Goal: Task Accomplishment & Management: Complete application form

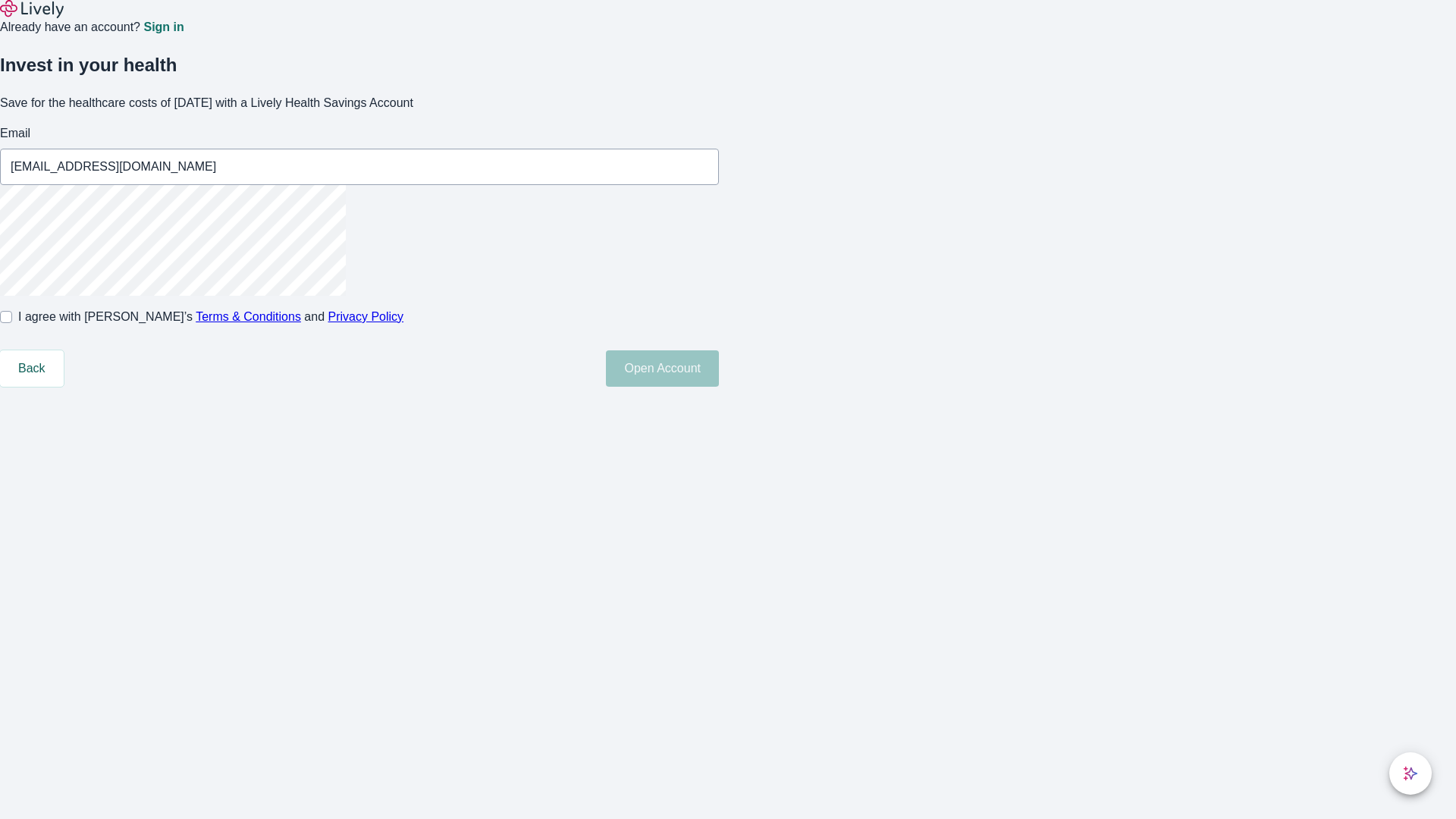
click at [12, 323] on input "I agree with Lively’s Terms & Conditions and Privacy Policy" at bounding box center [6, 317] width 12 height 12
checkbox input "true"
click at [719, 386] on button "Open Account" at bounding box center [661, 369] width 113 height 37
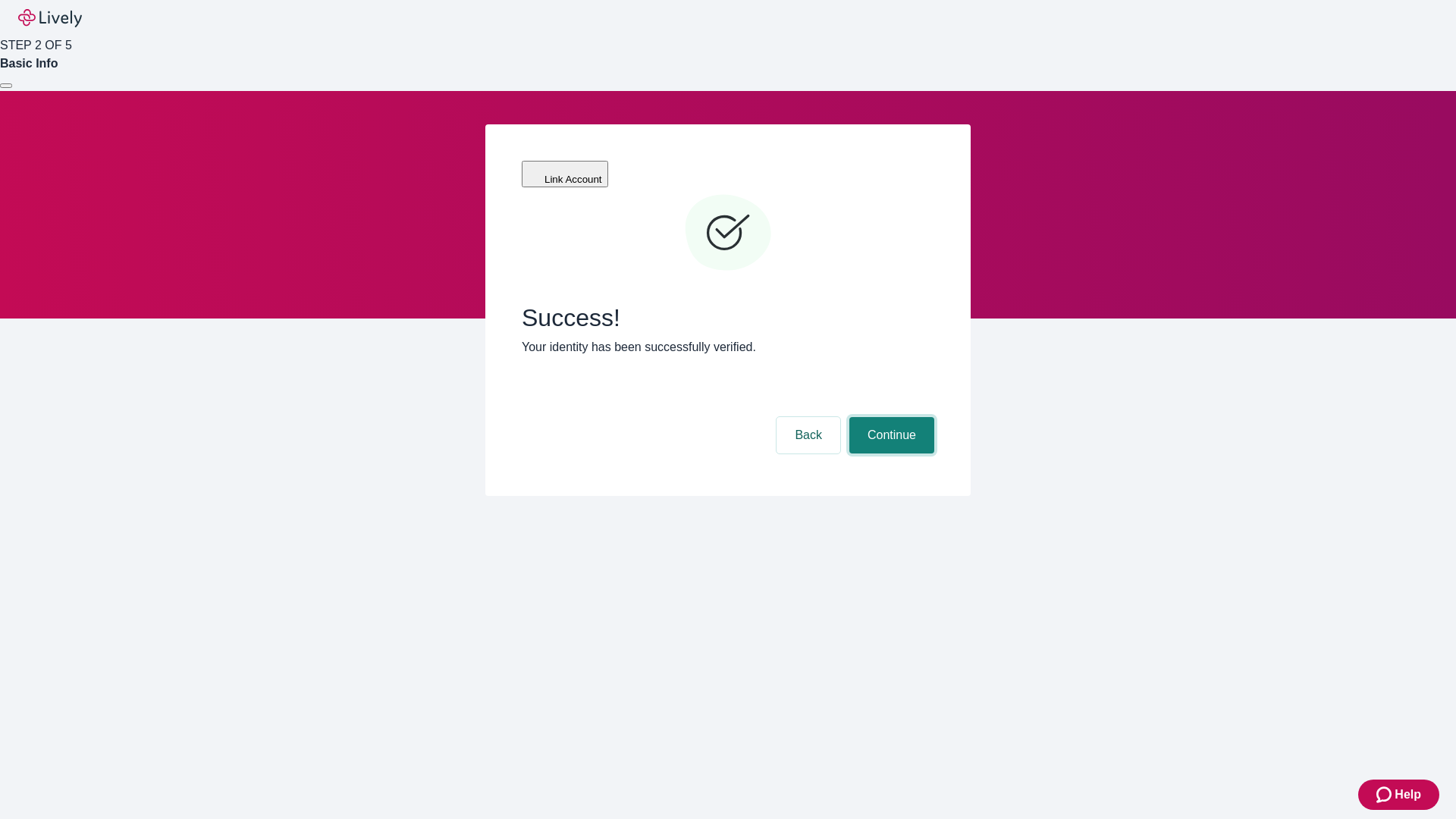
click at [890, 417] on button "Continue" at bounding box center [891, 435] width 85 height 37
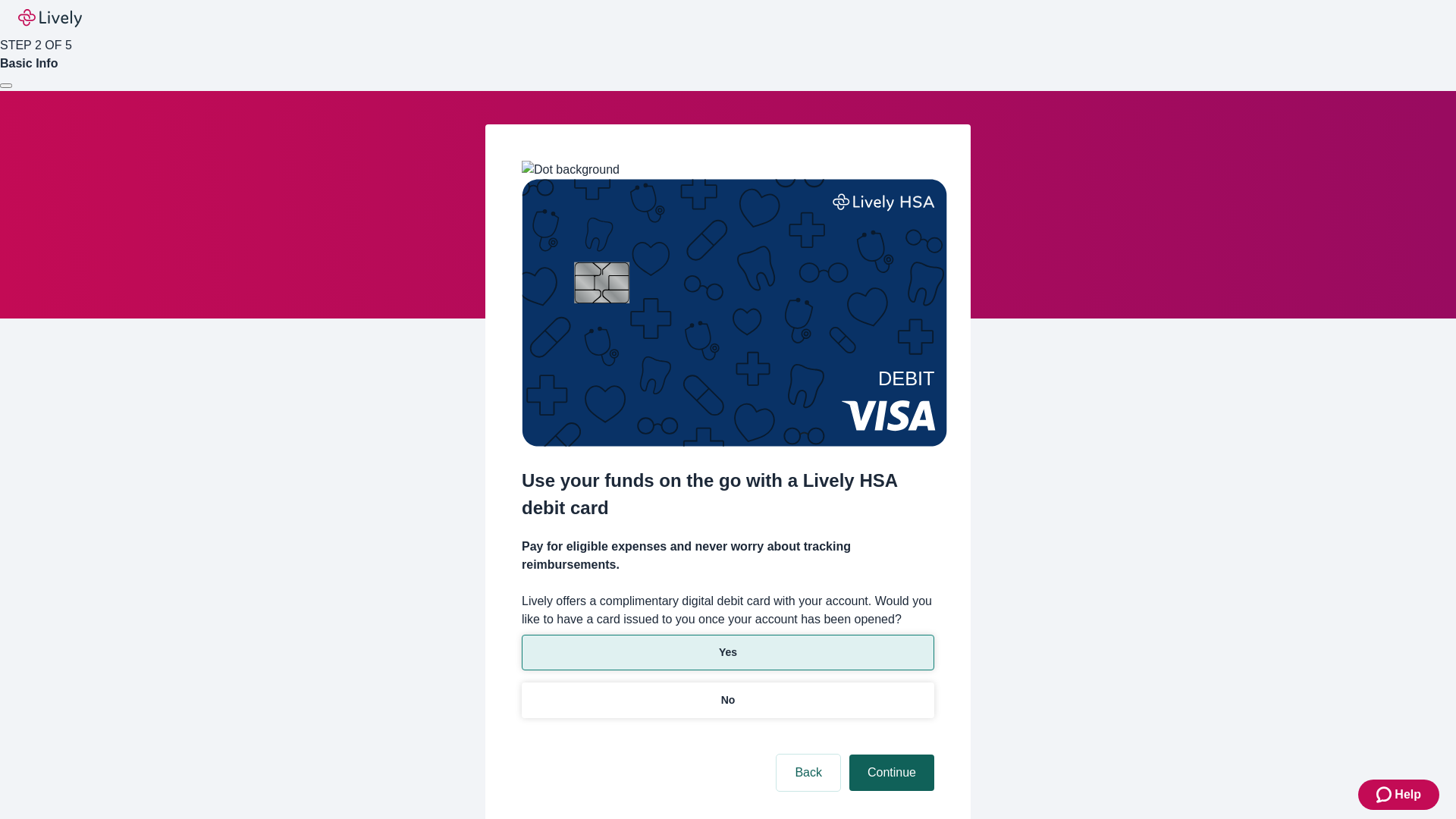
click at [727, 644] on p "Yes" at bounding box center [728, 653] width 18 height 16
click at [890, 755] on button "Continue" at bounding box center [891, 773] width 85 height 37
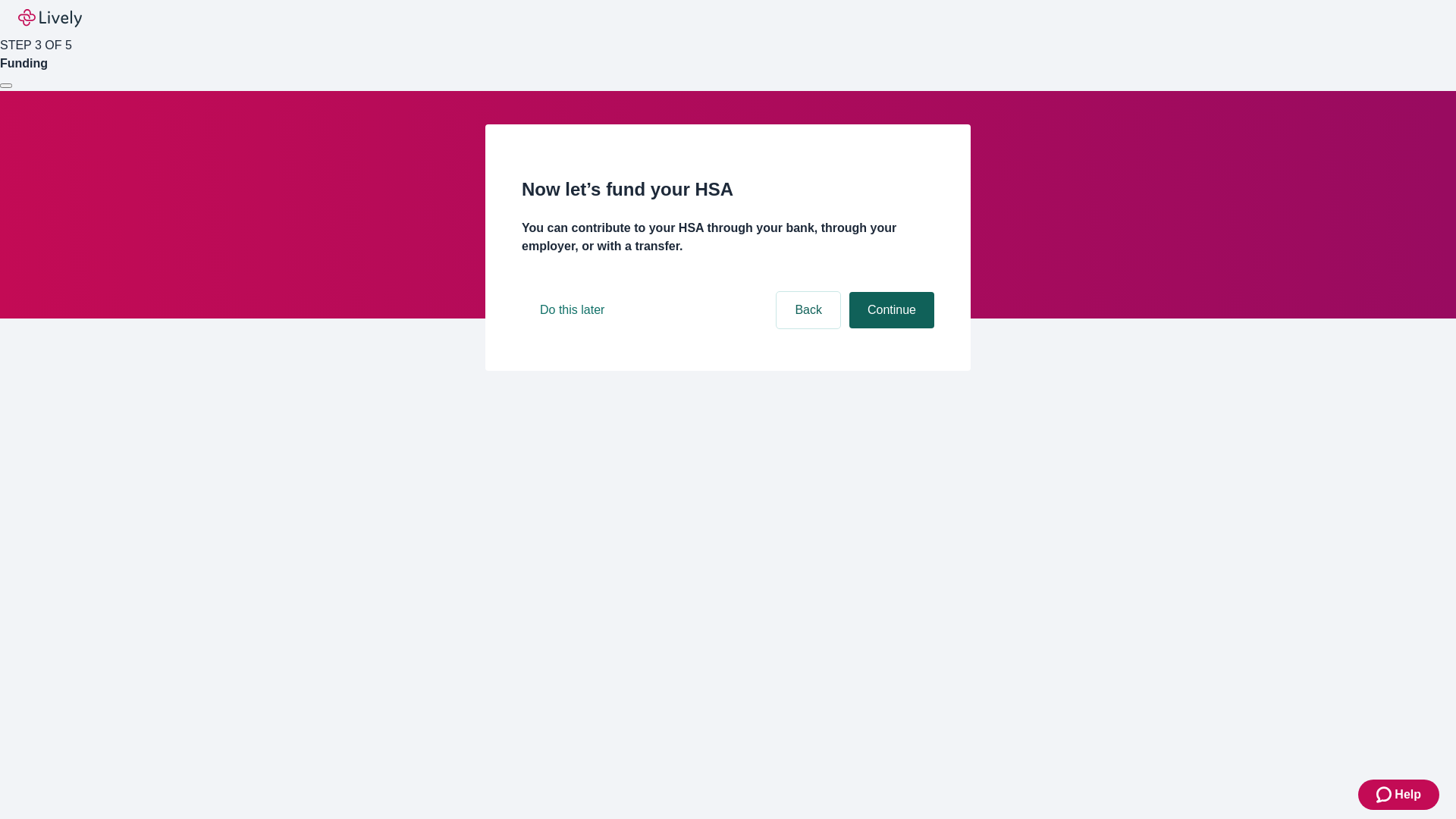
click at [890, 329] on button "Continue" at bounding box center [891, 310] width 85 height 37
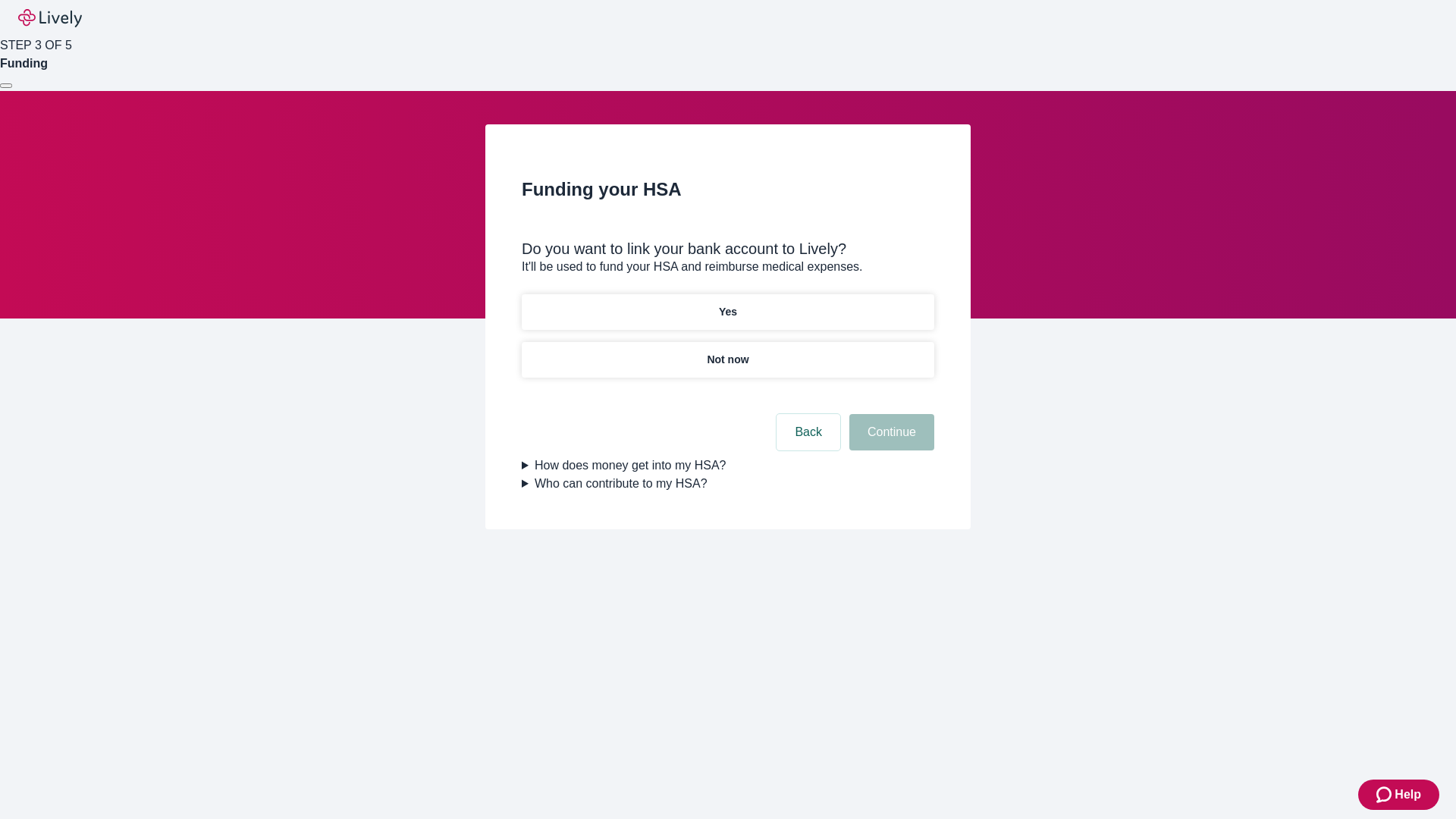
click at [727, 304] on p "Yes" at bounding box center [728, 313] width 18 height 16
click at [890, 414] on button "Continue" at bounding box center [891, 432] width 85 height 37
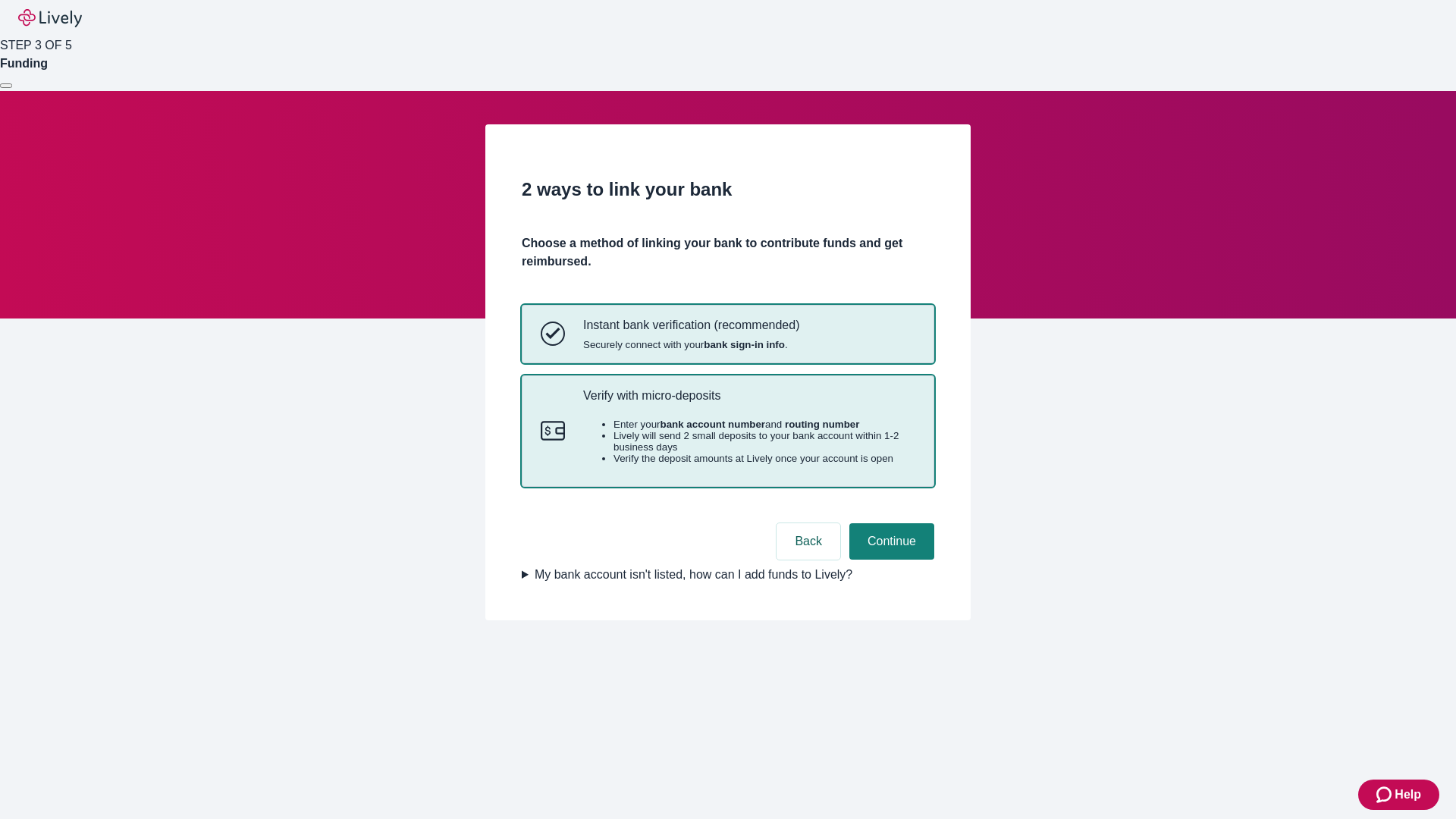
click at [748, 403] on p "Verify with micro-deposits" at bounding box center [748, 395] width 332 height 15
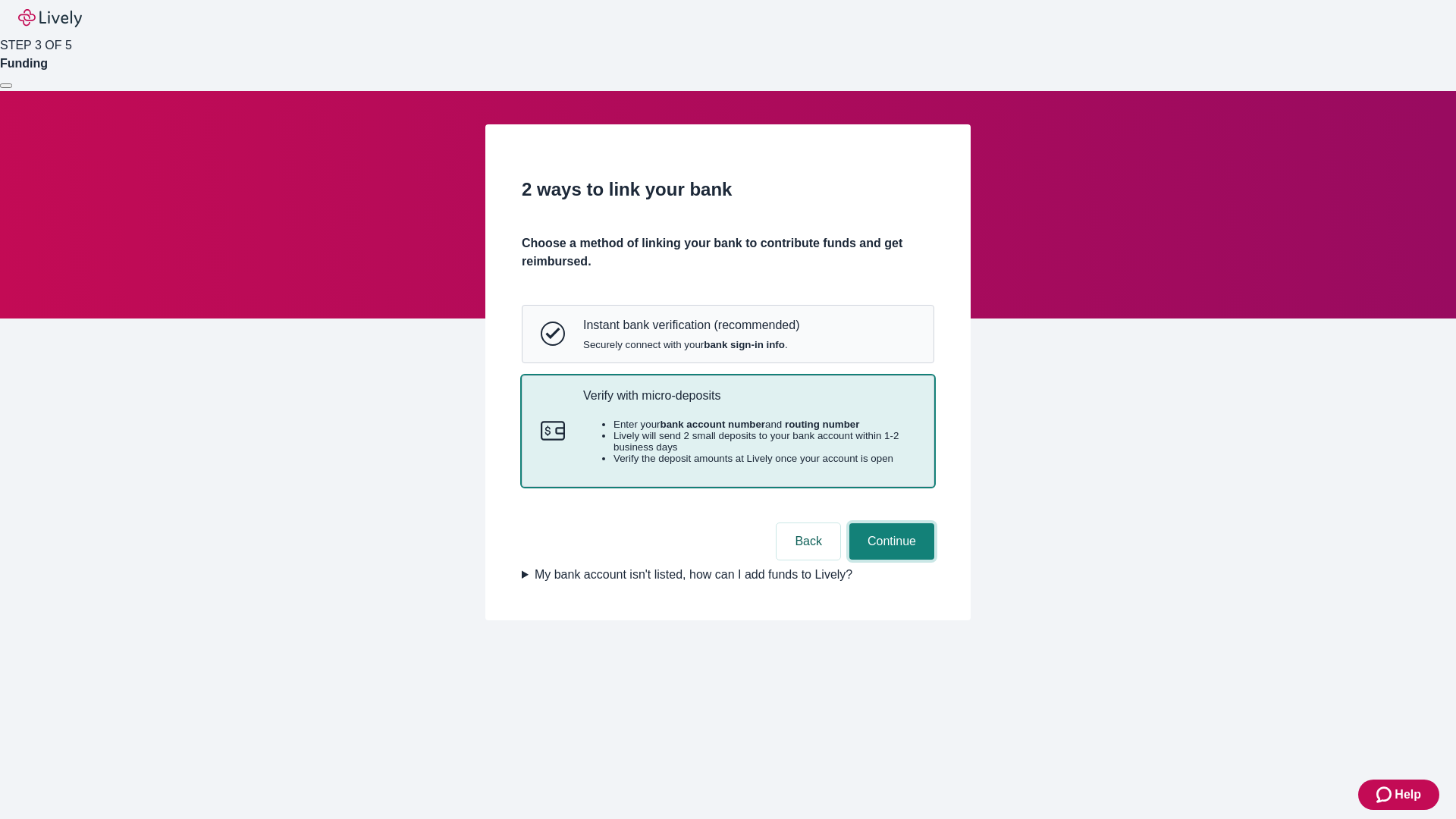
click at [890, 559] on button "Continue" at bounding box center [891, 541] width 85 height 37
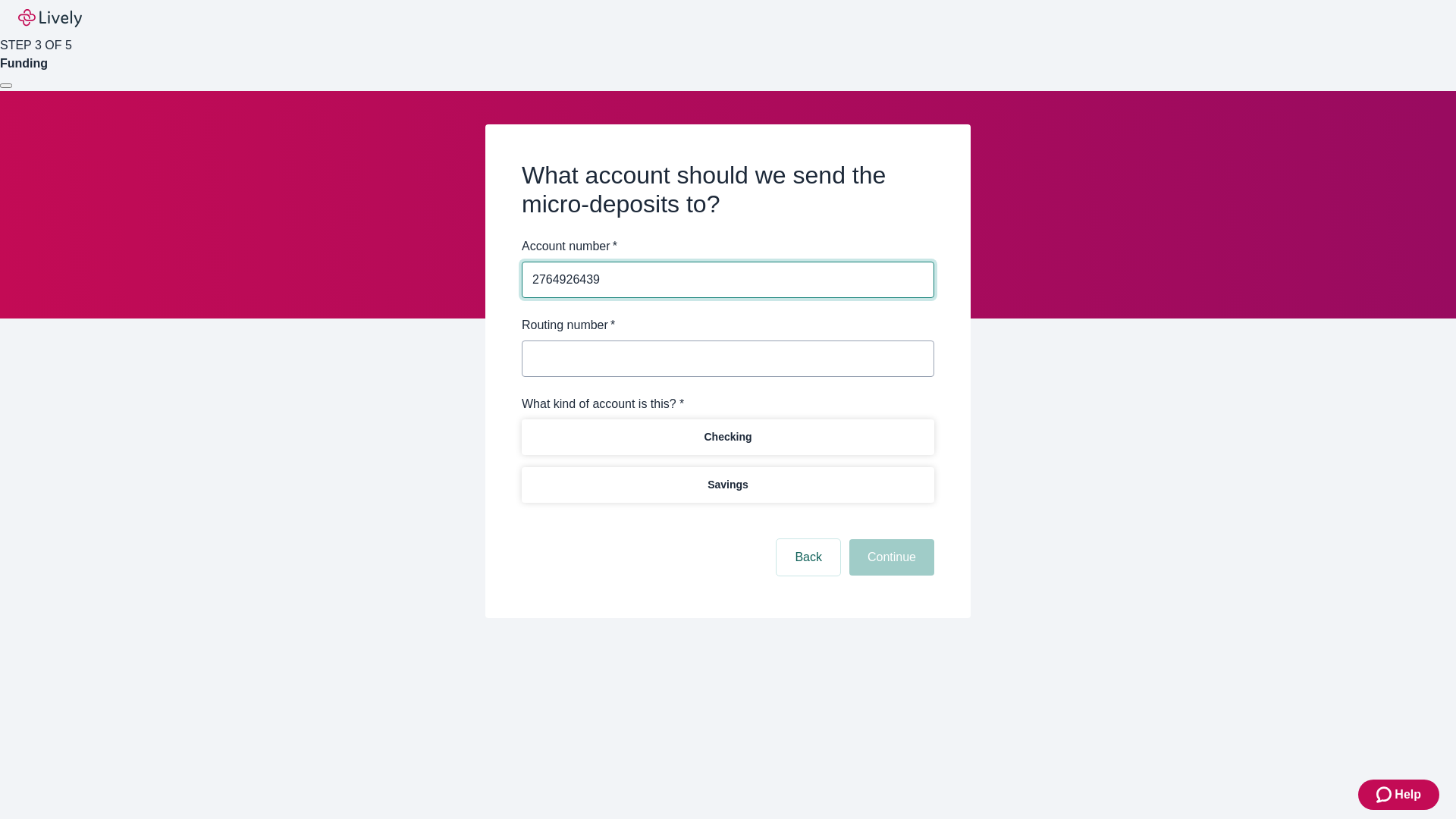
type input "2764926439"
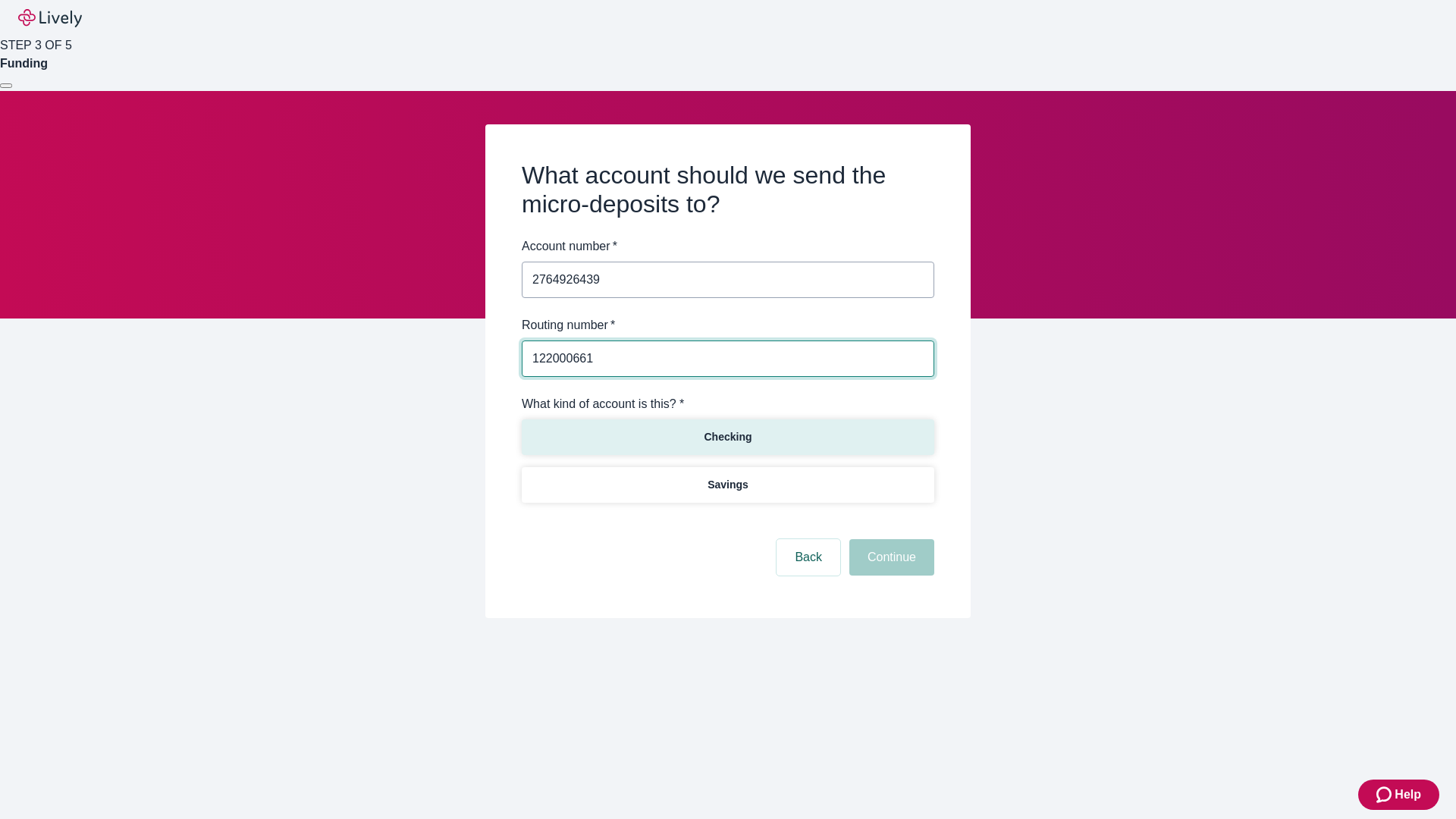
type input "122000661"
click at [727, 436] on p "Checking" at bounding box center [727, 438] width 48 height 16
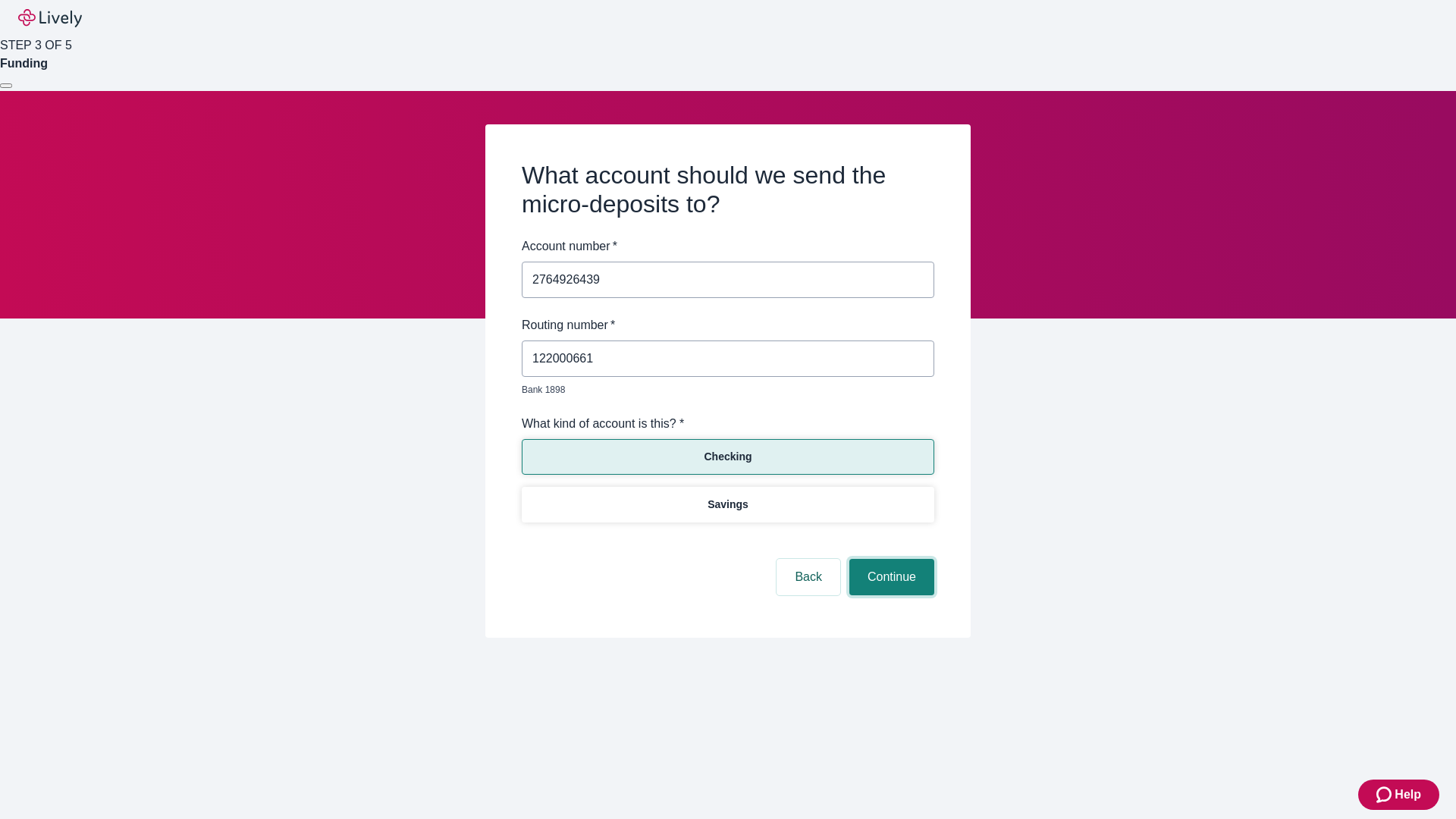
click at [890, 559] on button "Continue" at bounding box center [891, 577] width 85 height 37
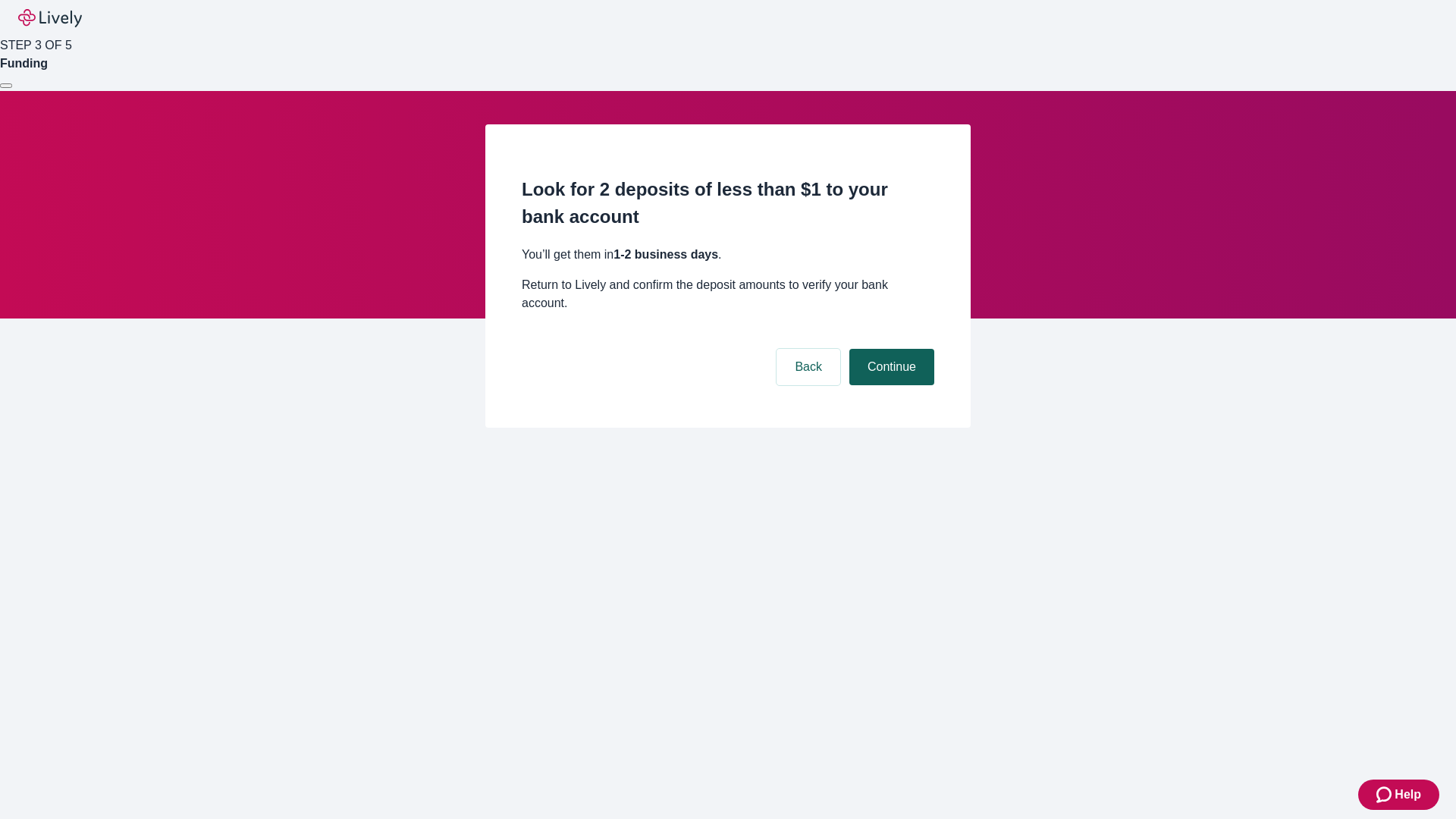
click at [890, 349] on button "Continue" at bounding box center [891, 367] width 85 height 37
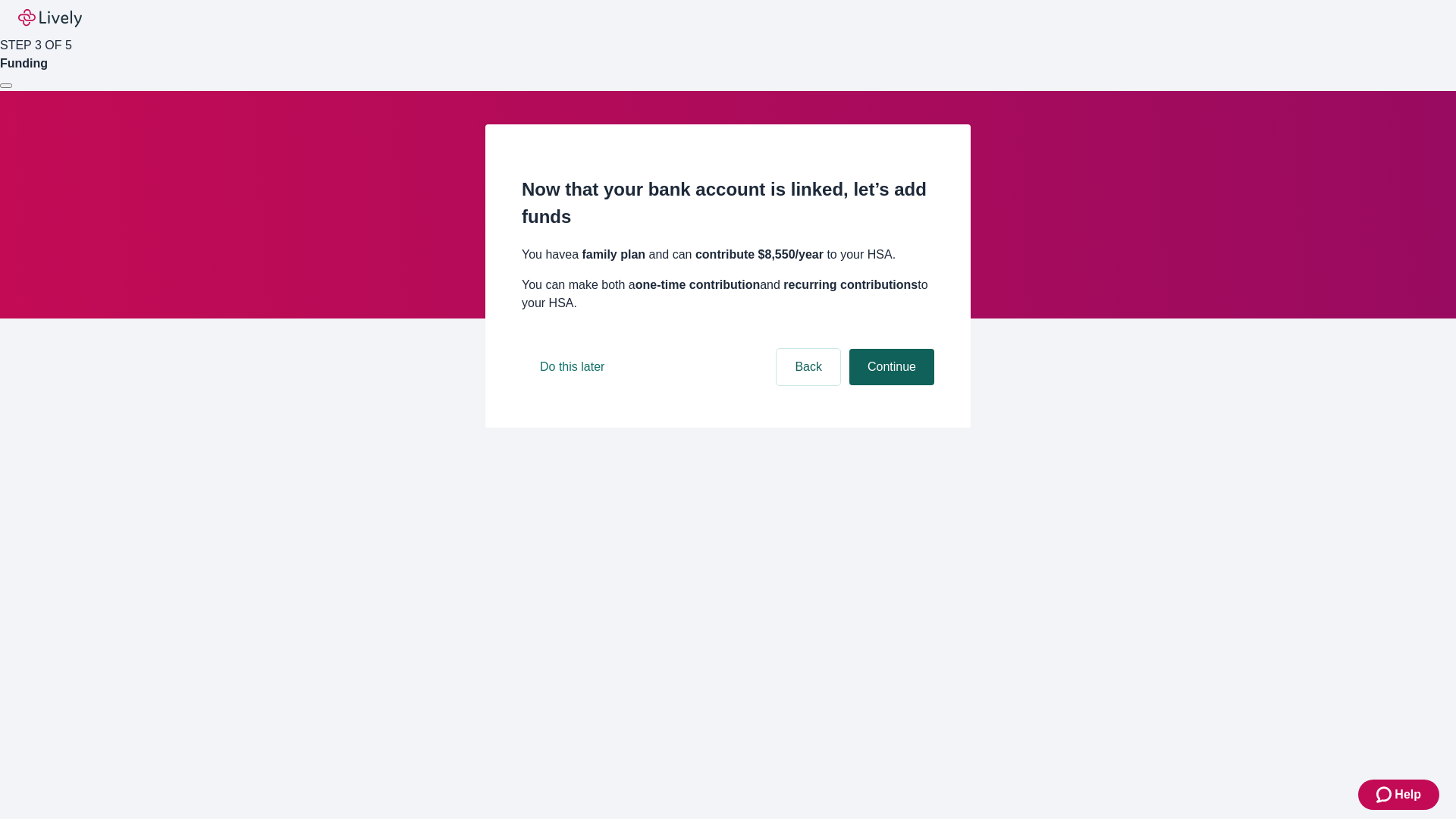
click at [890, 386] on button "Continue" at bounding box center [891, 367] width 85 height 37
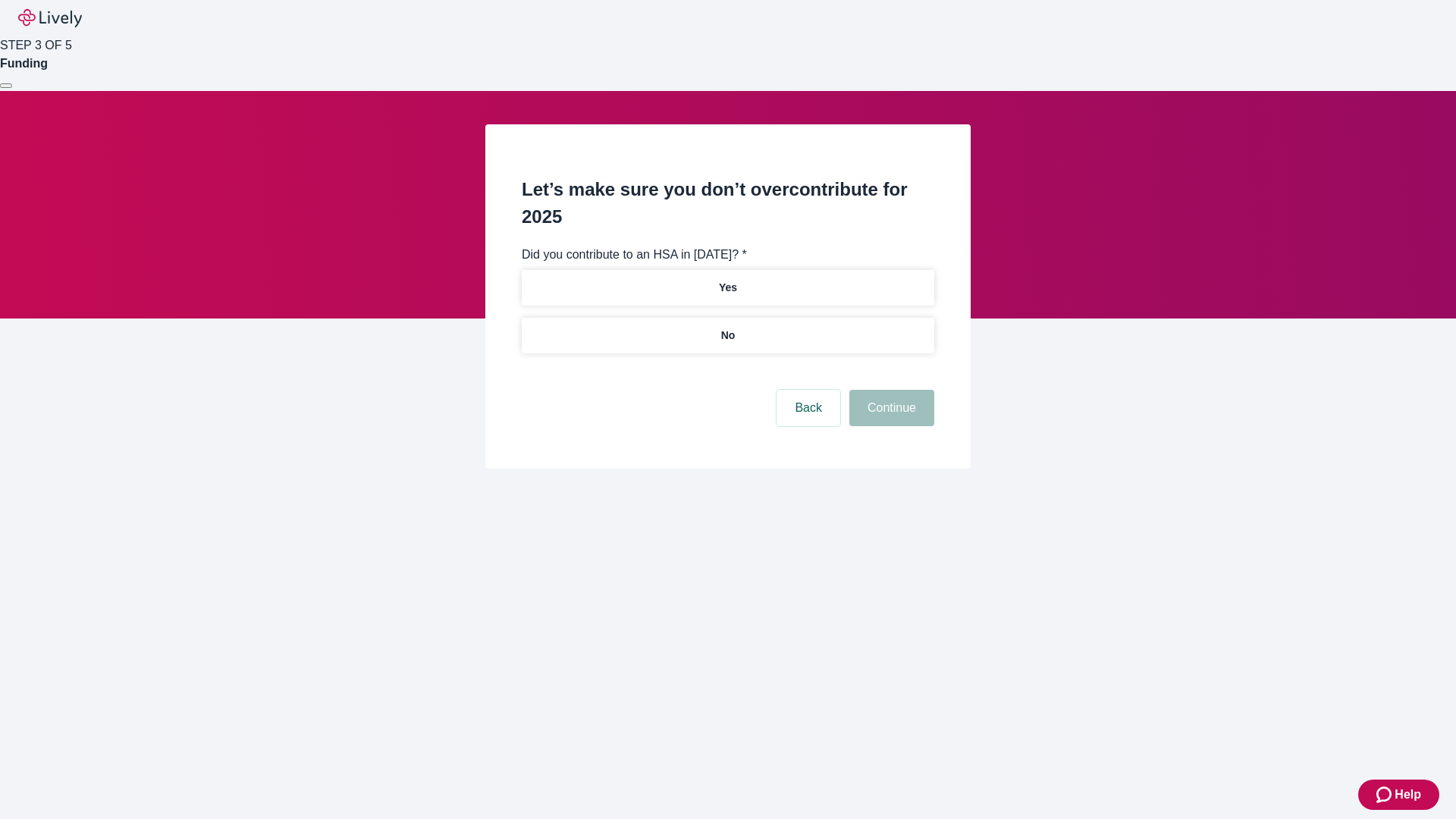
click at [727, 328] on p "No" at bounding box center [728, 336] width 15 height 16
click at [890, 390] on button "Continue" at bounding box center [891, 407] width 85 height 37
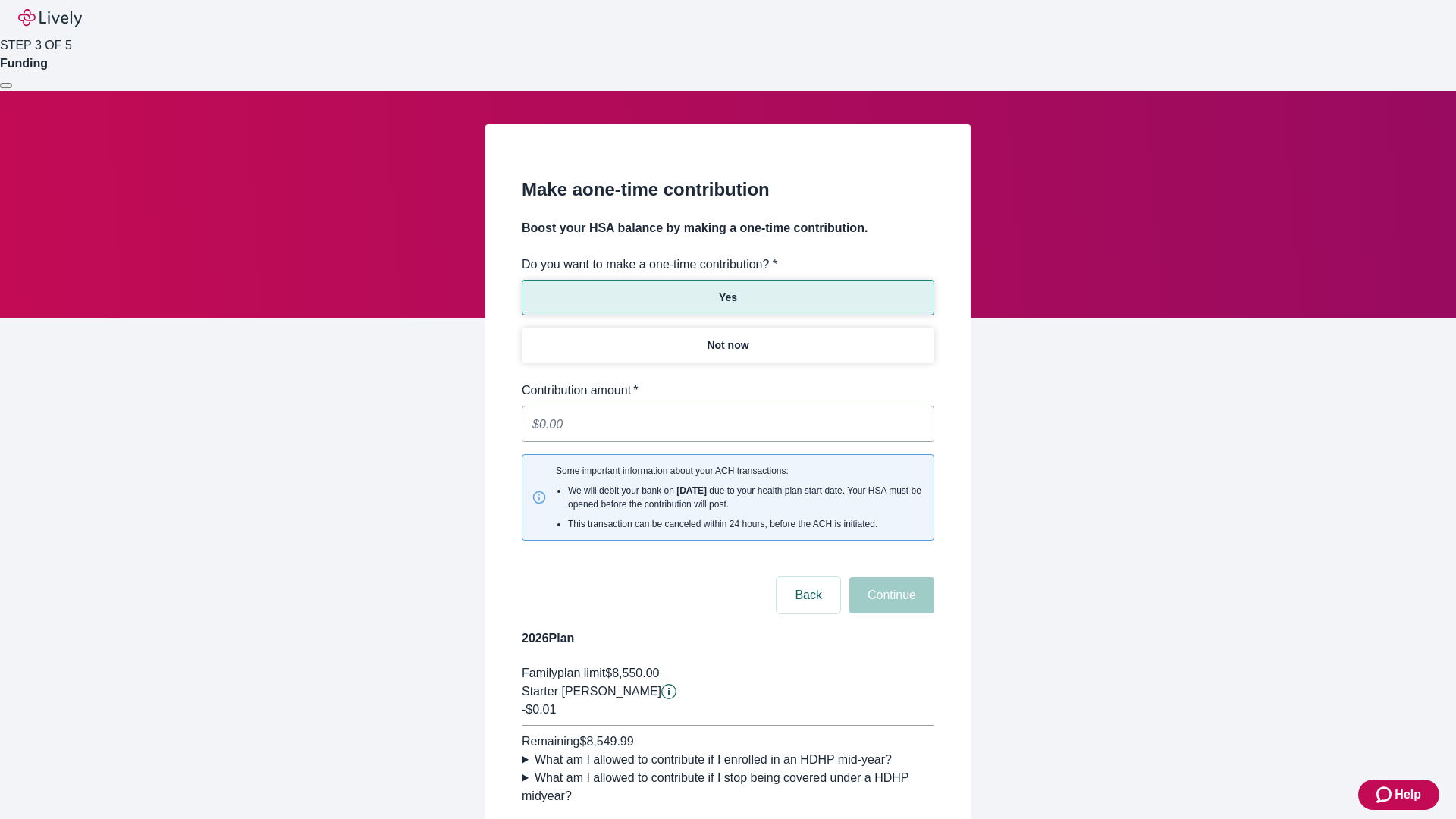
type input "0.01"
click at [890, 577] on button "Continue" at bounding box center [891, 595] width 85 height 37
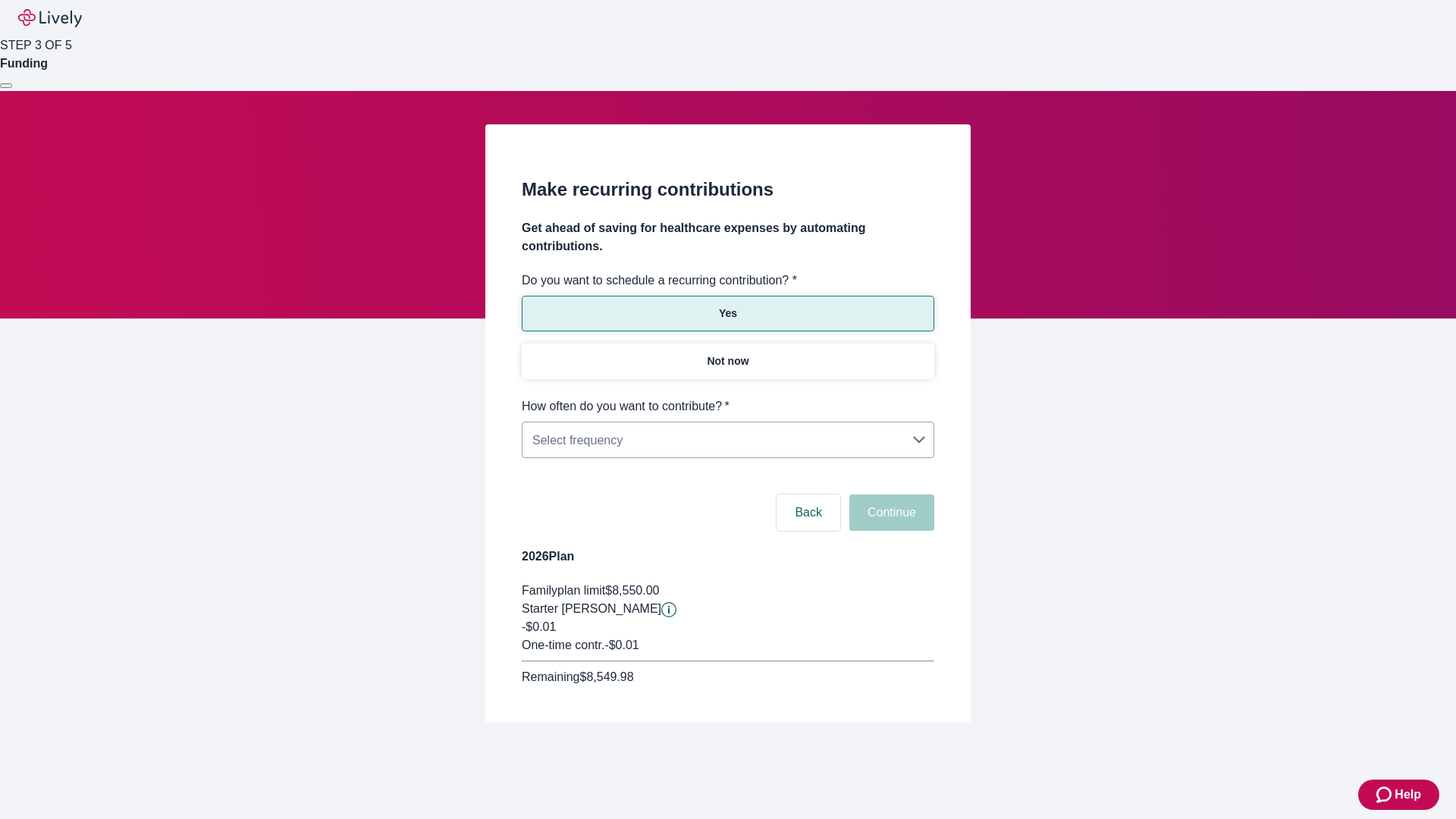
click at [727, 398] on body "Help STEP 3 OF 5 Funding Make recurring contributions Get ahead of saving for h…" at bounding box center [728, 398] width 1456 height 795
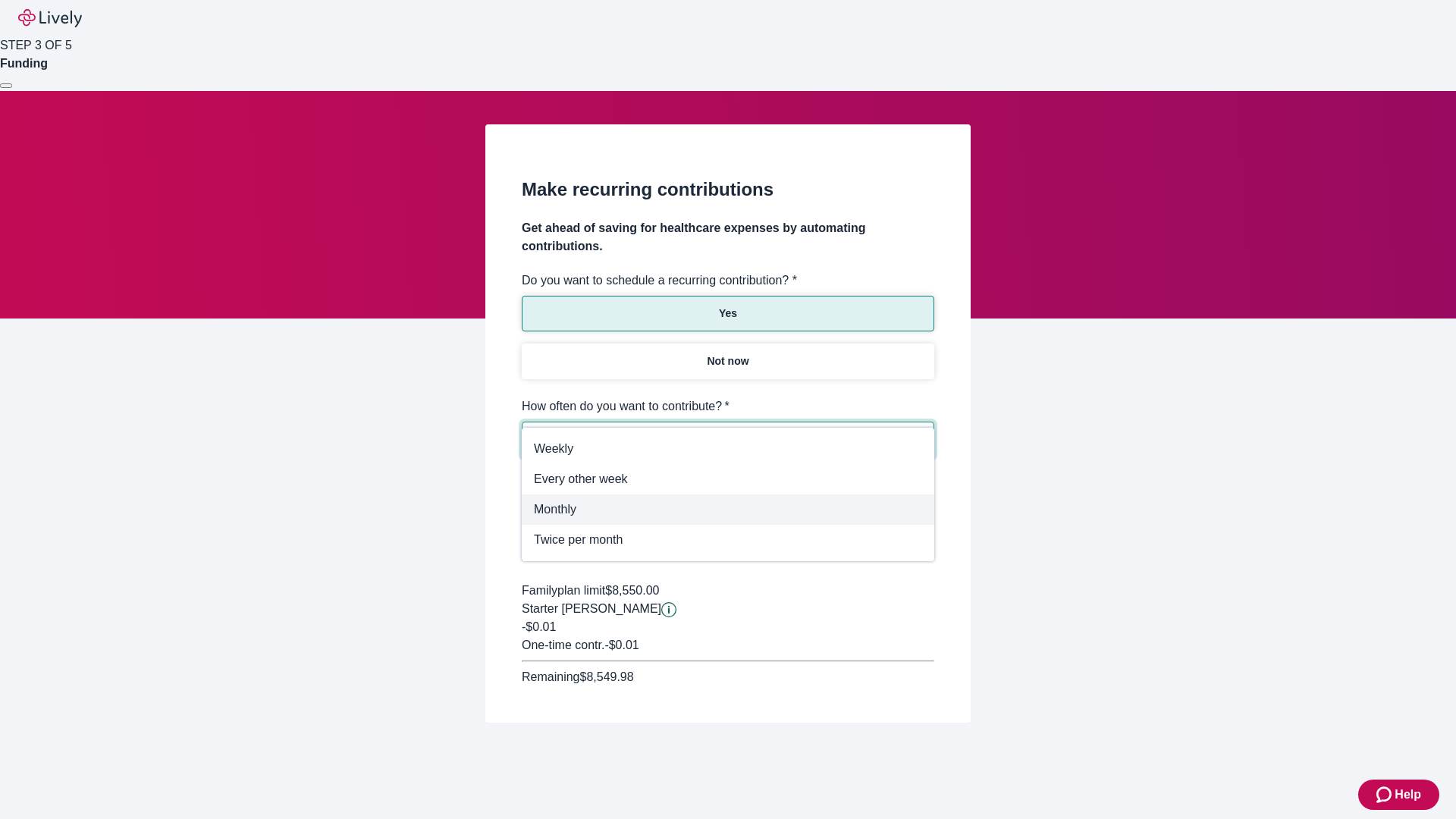
click at [728, 510] on span "Monthly" at bounding box center [728, 510] width 388 height 18
type input "Monthly"
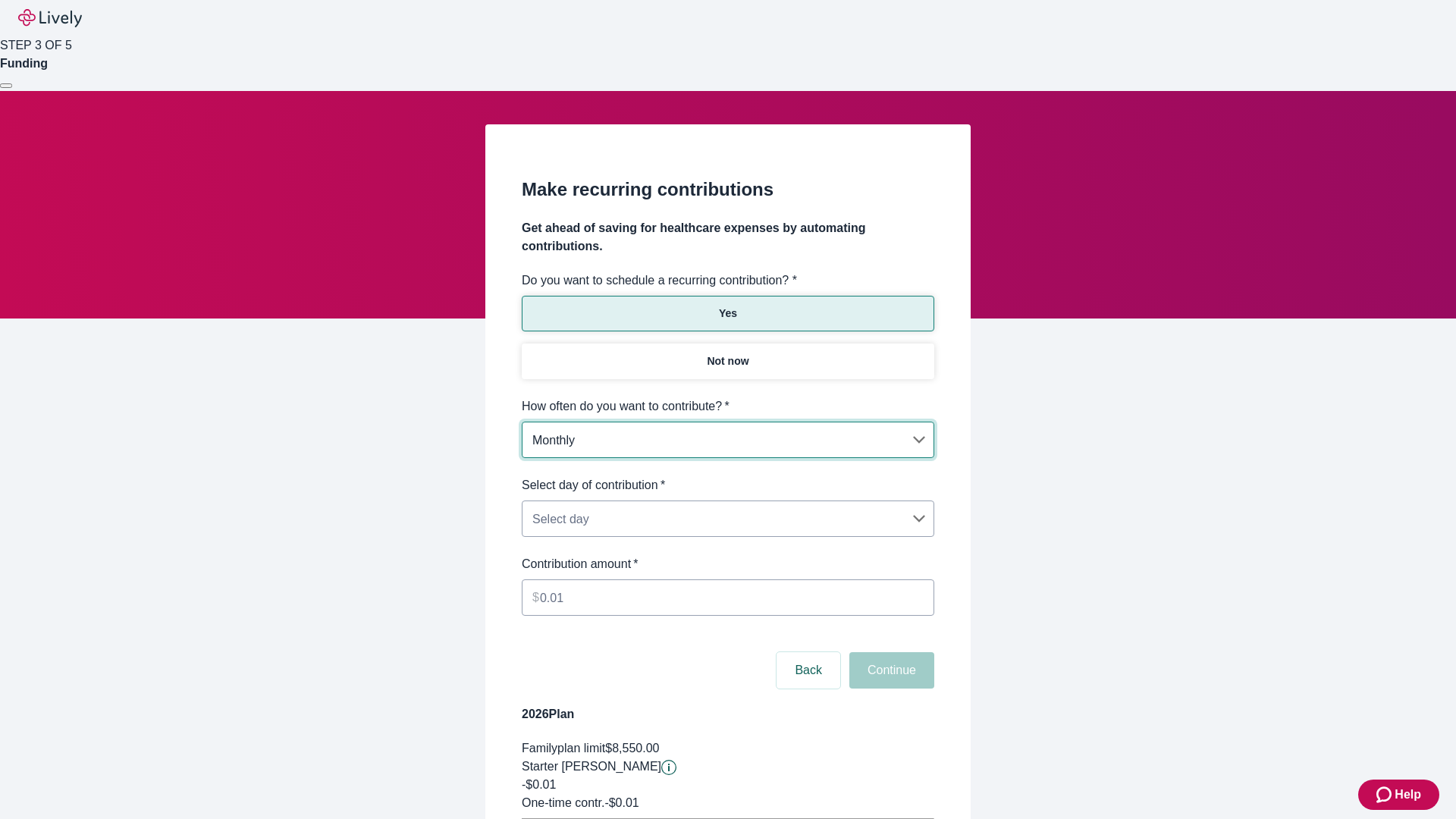
click at [727, 476] on body "Help STEP 3 OF 5 Funding Make recurring contributions Get ahead of saving for h…" at bounding box center [728, 476] width 1456 height 953
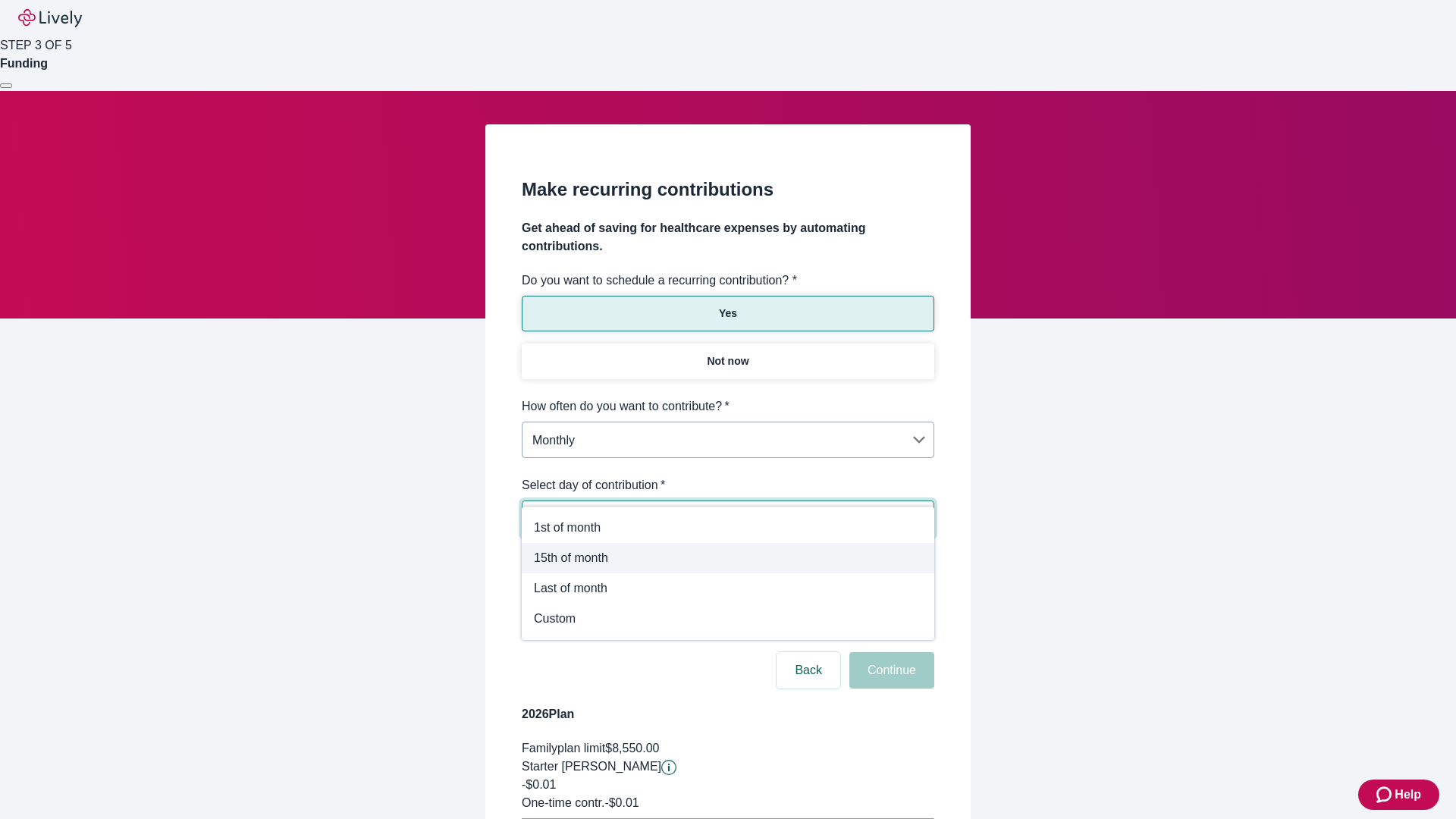
click at [728, 558] on span "15th of month" at bounding box center [728, 558] width 388 height 18
type input "Monthly15th"
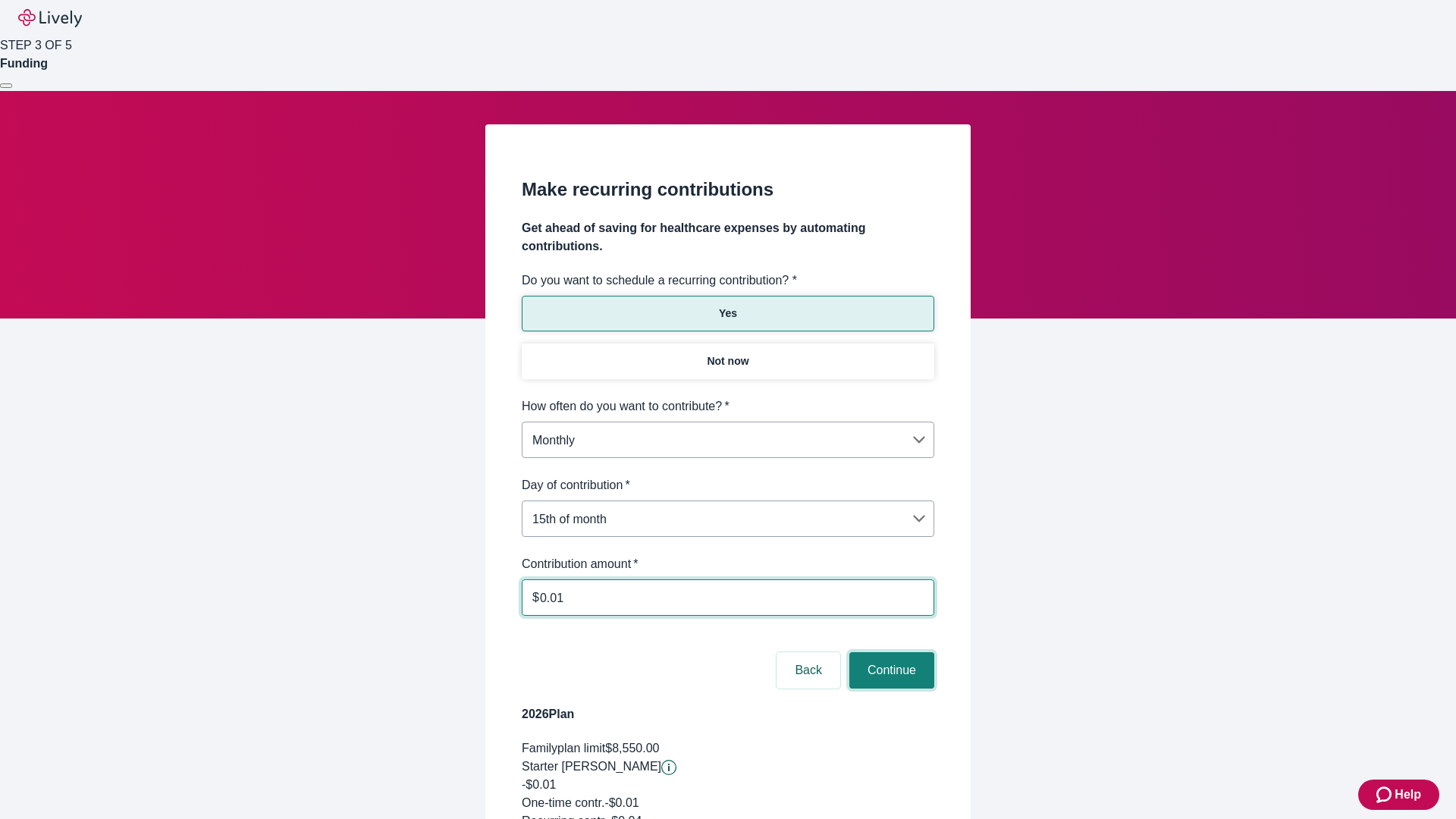
click at [890, 652] on button "Continue" at bounding box center [891, 670] width 85 height 37
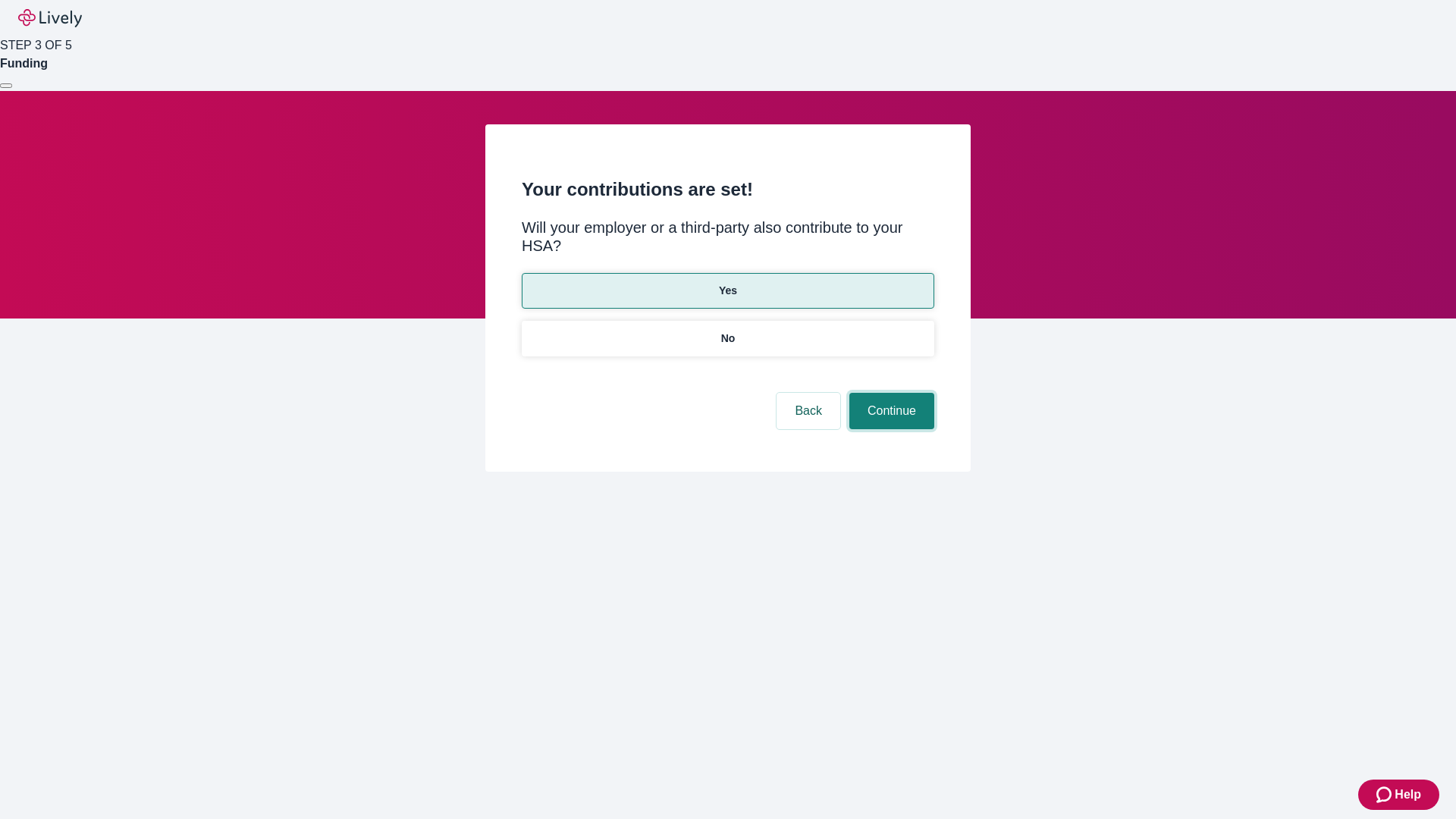
click at [890, 393] on button "Continue" at bounding box center [891, 411] width 85 height 37
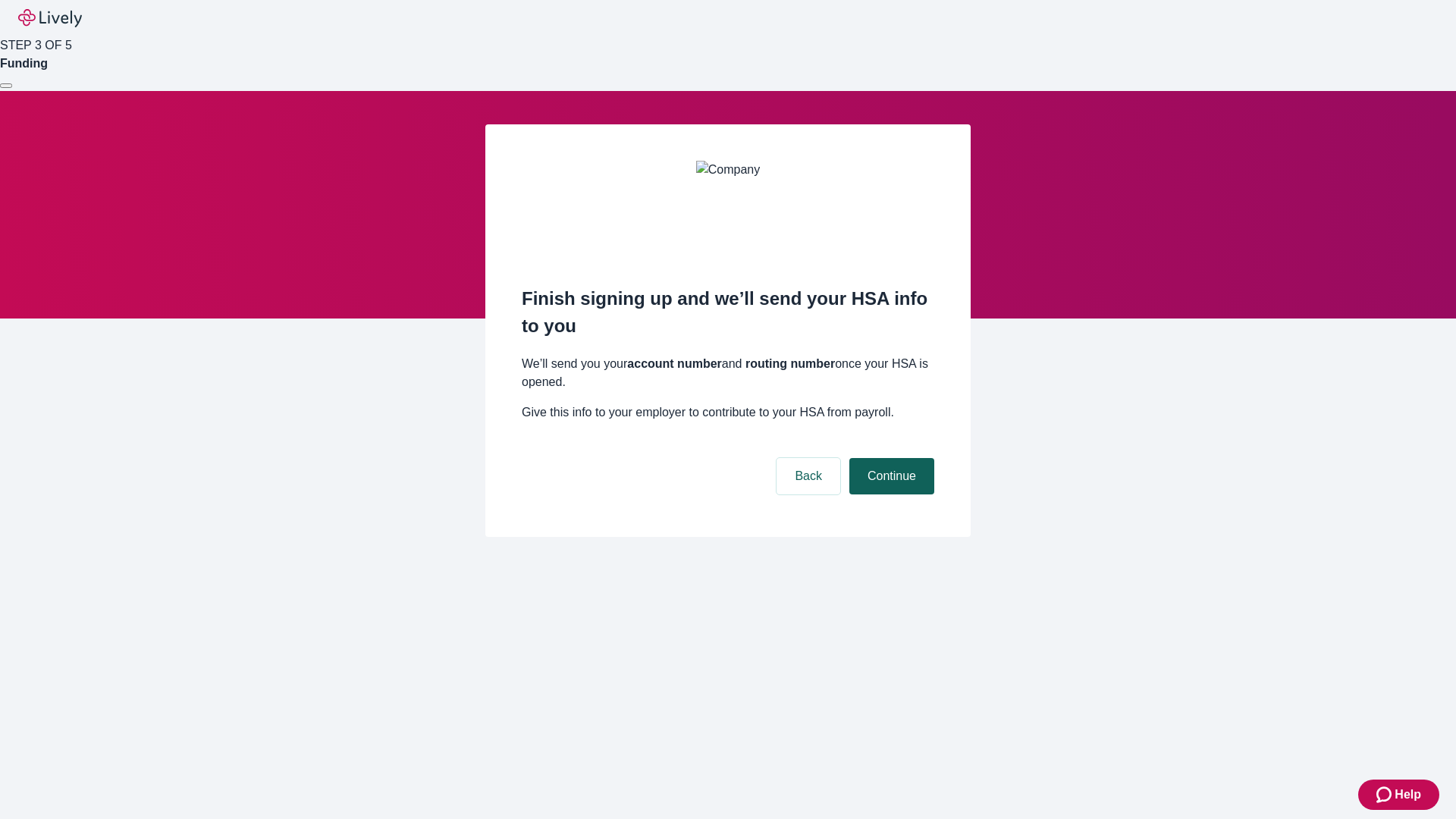
click at [890, 458] on button "Continue" at bounding box center [891, 476] width 85 height 37
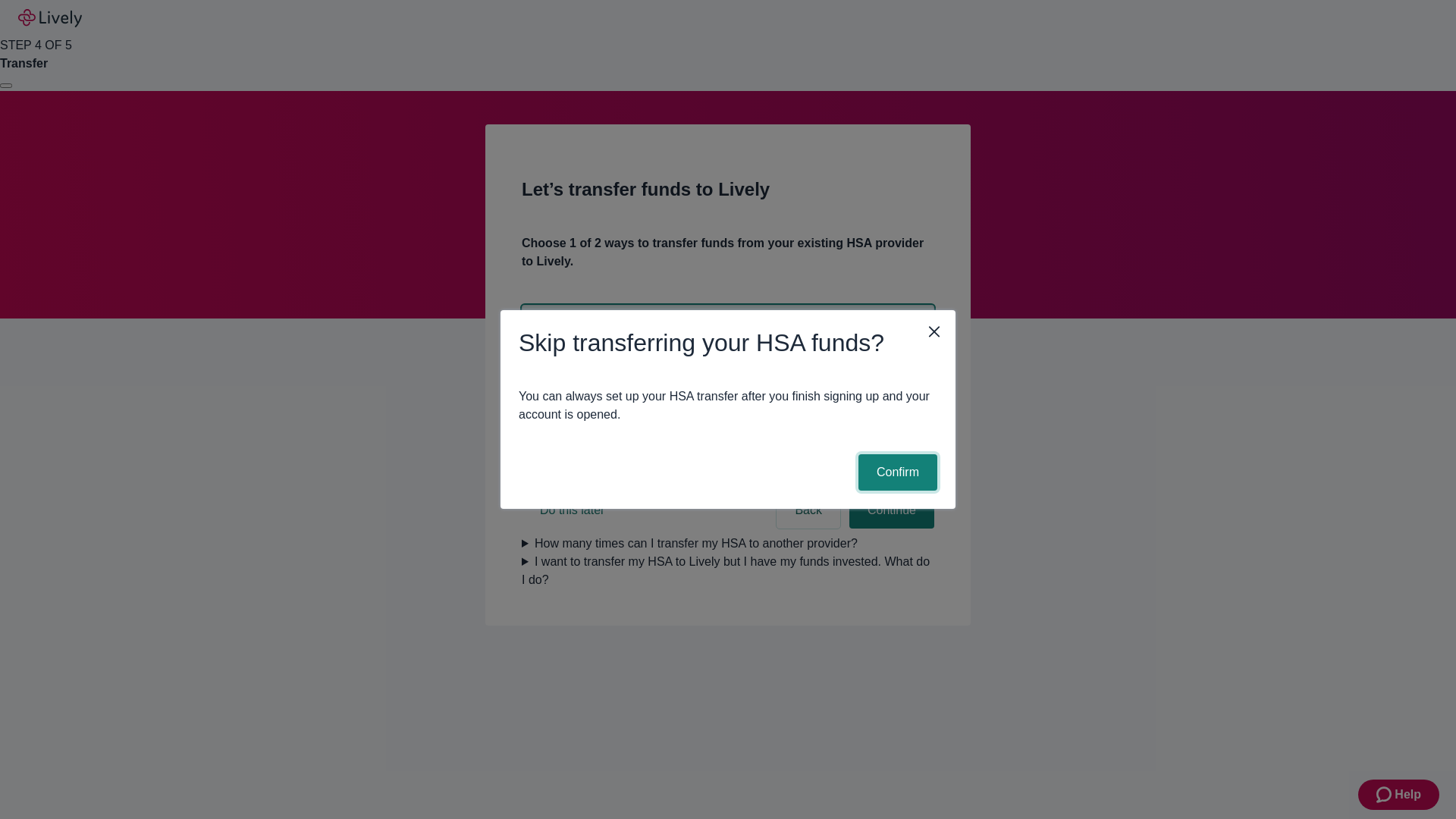
click at [895, 472] on button "Confirm" at bounding box center [898, 472] width 79 height 37
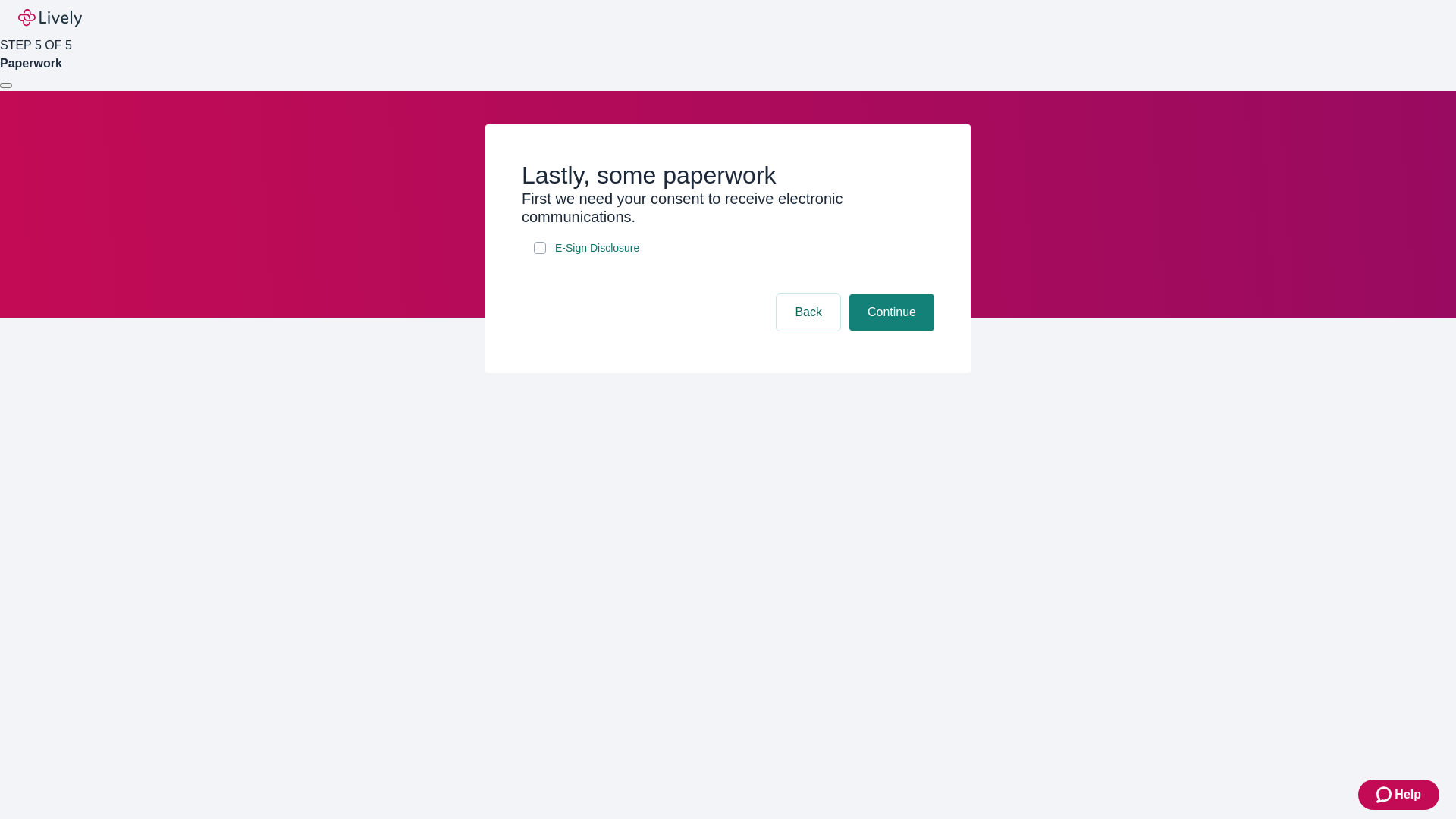
click at [540, 254] on input "E-Sign Disclosure" at bounding box center [540, 248] width 12 height 12
checkbox input "true"
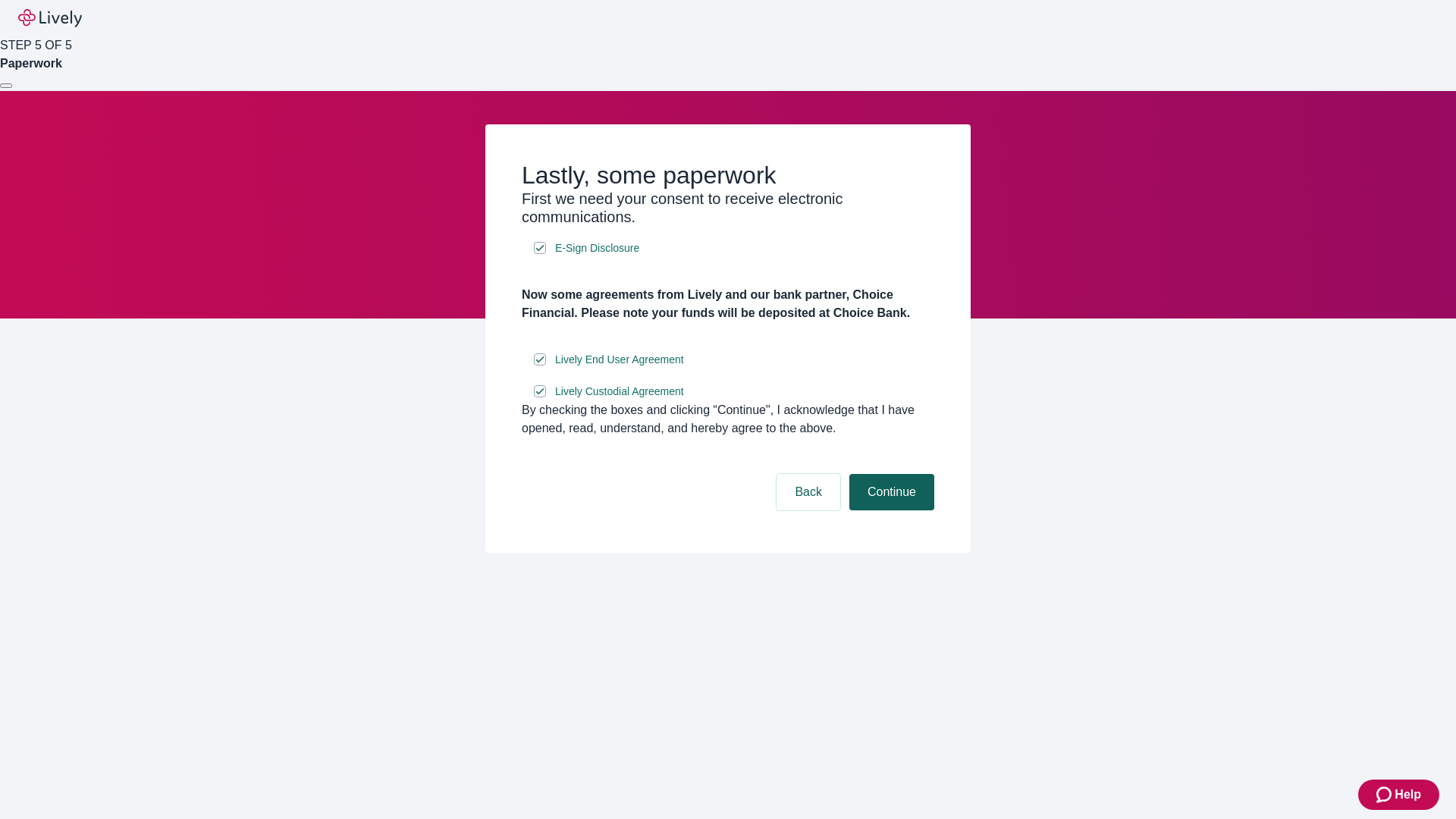
click at [890, 511] on button "Continue" at bounding box center [891, 492] width 85 height 37
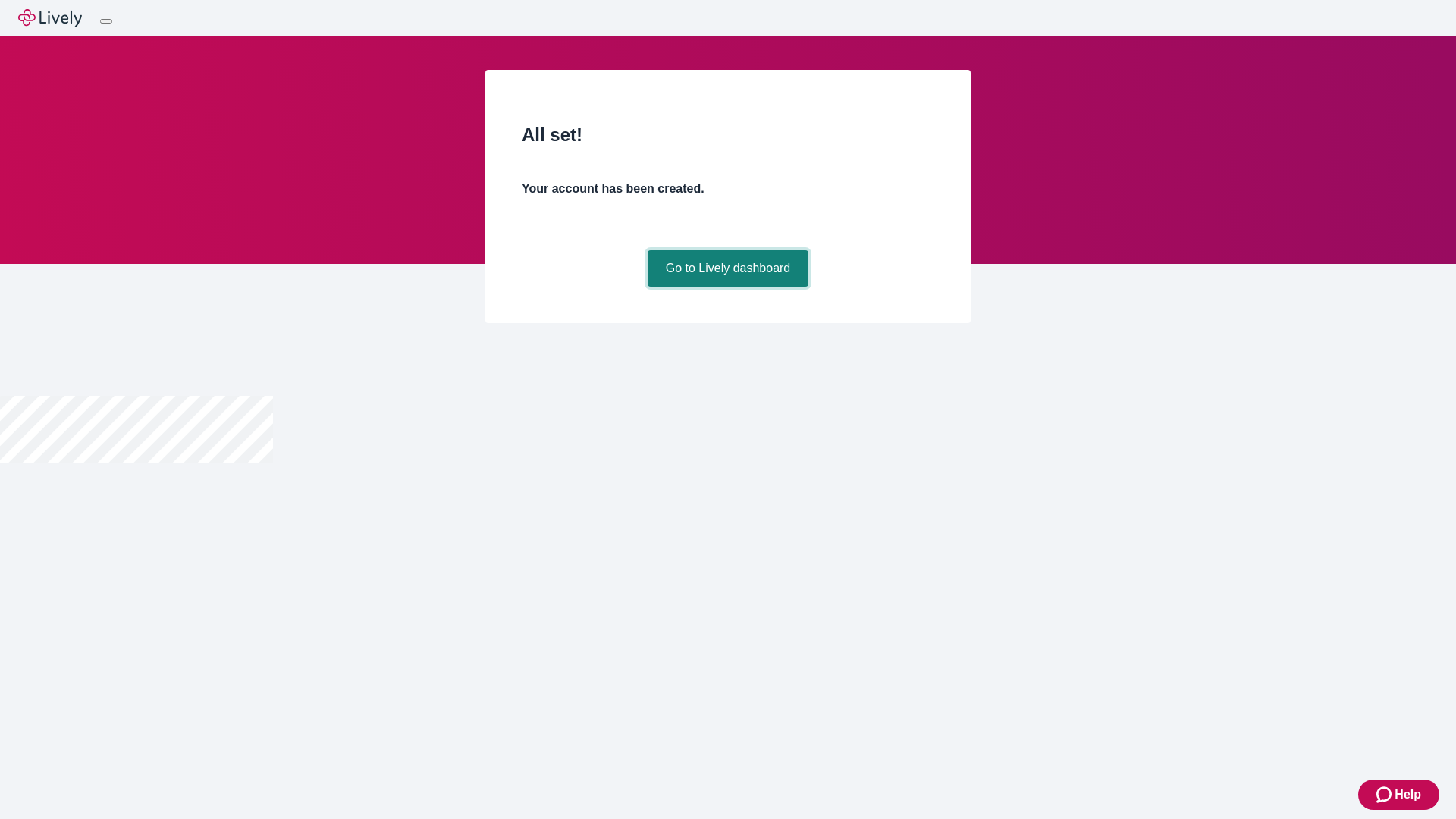
click at [727, 287] on link "Go to Lively dashboard" at bounding box center [728, 268] width 162 height 37
